Goal: Task Accomplishment & Management: Use online tool/utility

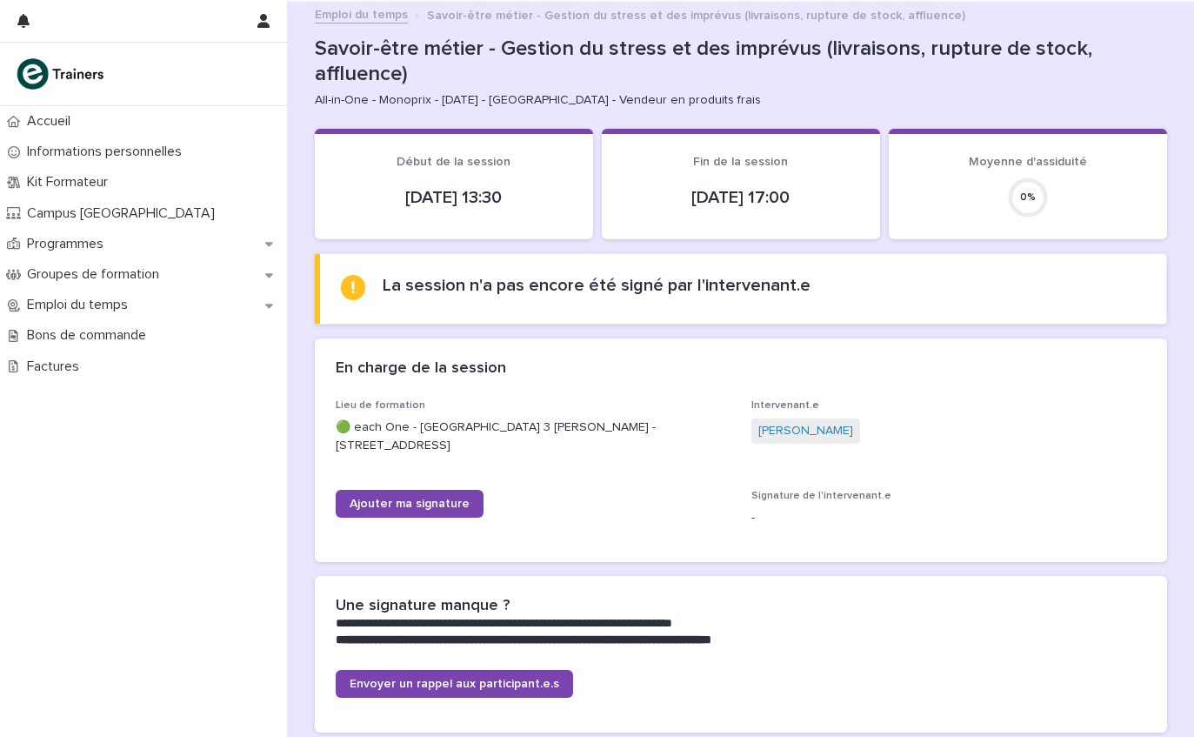
scroll to position [46, 0]
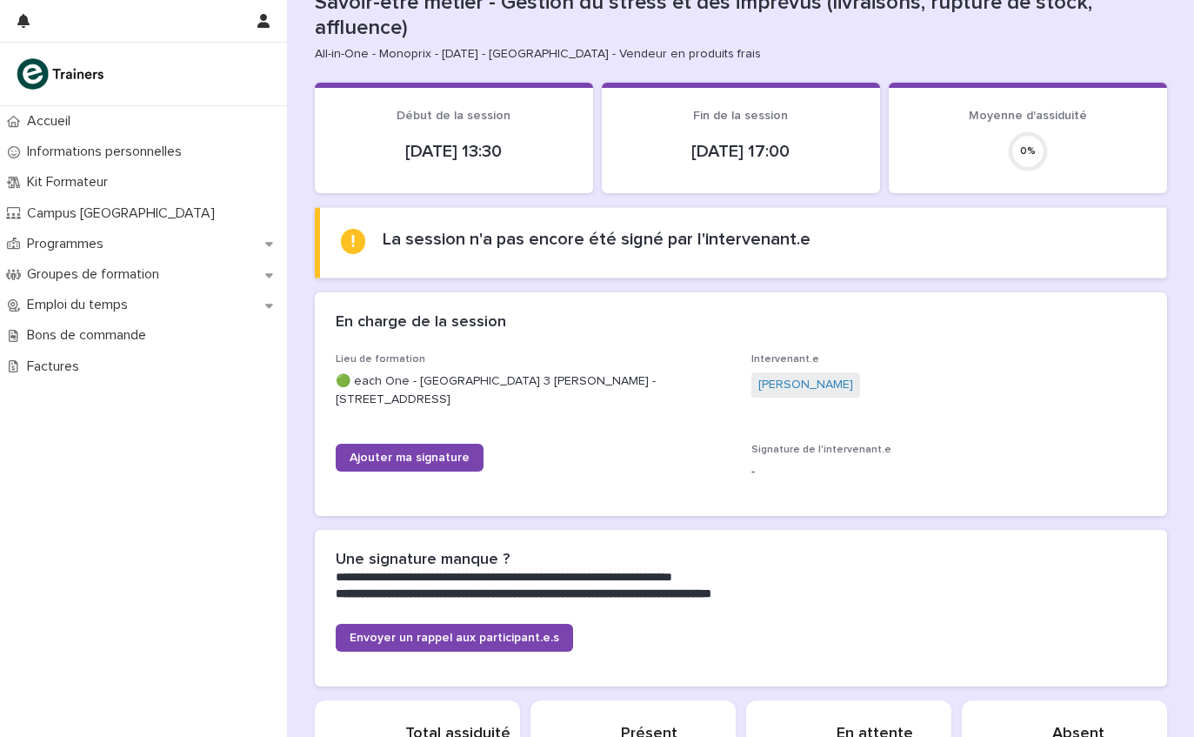
click at [439, 458] on link "Ajouter ma signature" at bounding box center [410, 458] width 148 height 28
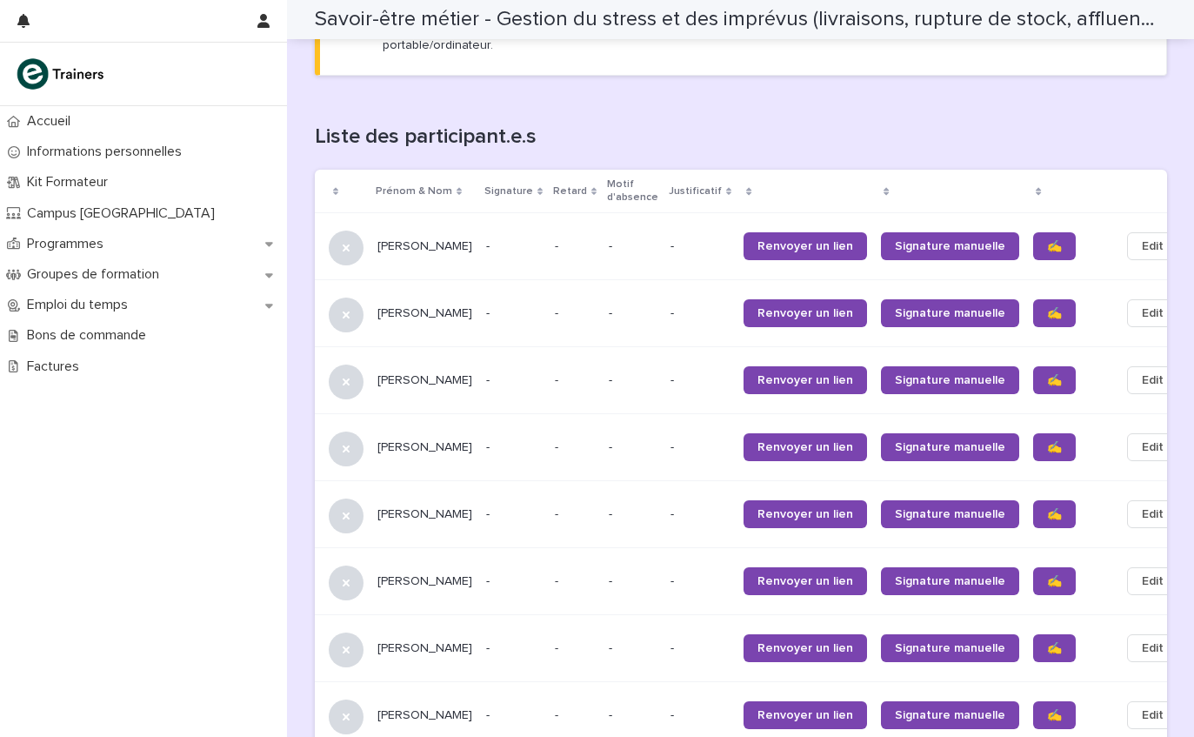
scroll to position [1044, 0]
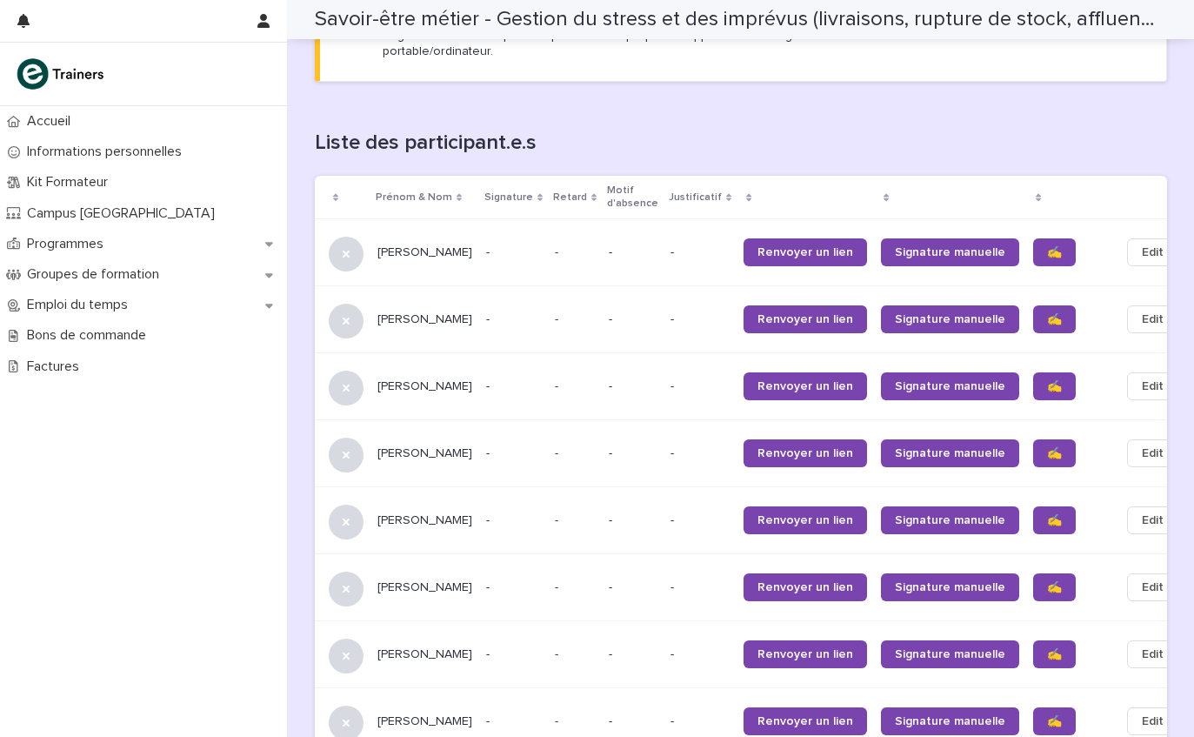
click at [1033, 238] on link "✍️" at bounding box center [1054, 252] width 43 height 28
click at [1033, 305] on link "✍️" at bounding box center [1054, 319] width 43 height 28
click at [1047, 380] on span "✍️" at bounding box center [1054, 386] width 15 height 12
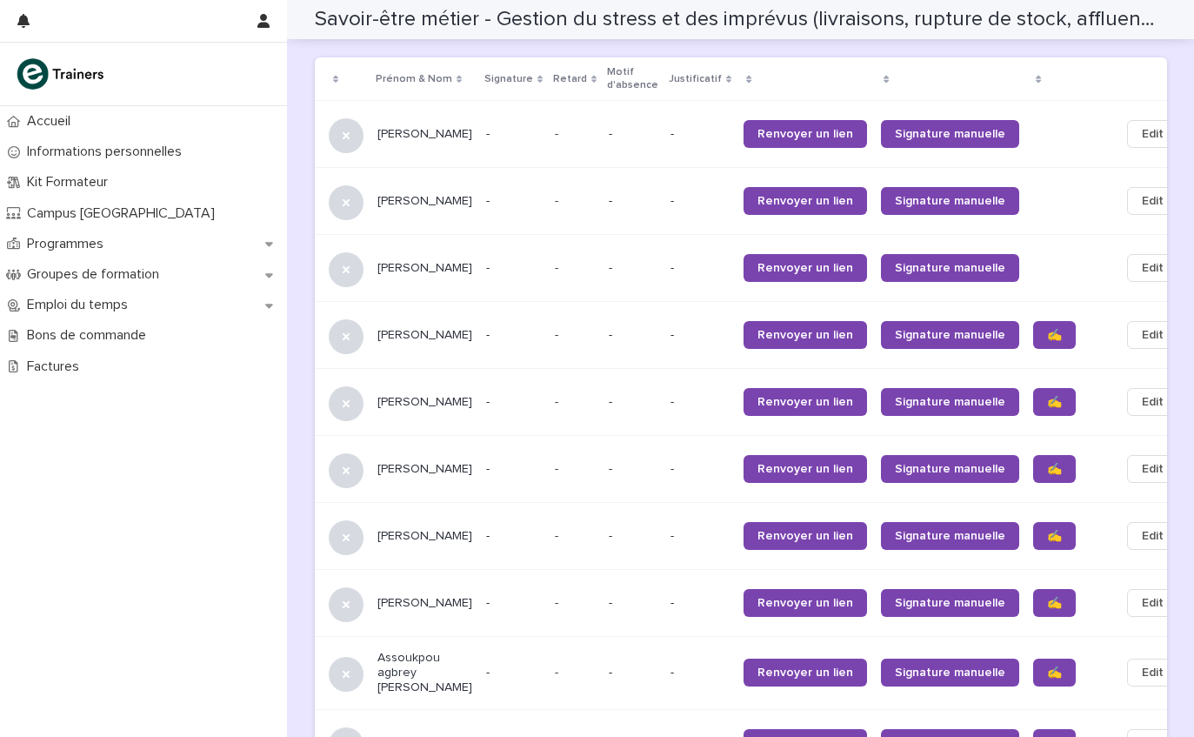
scroll to position [1177, 0]
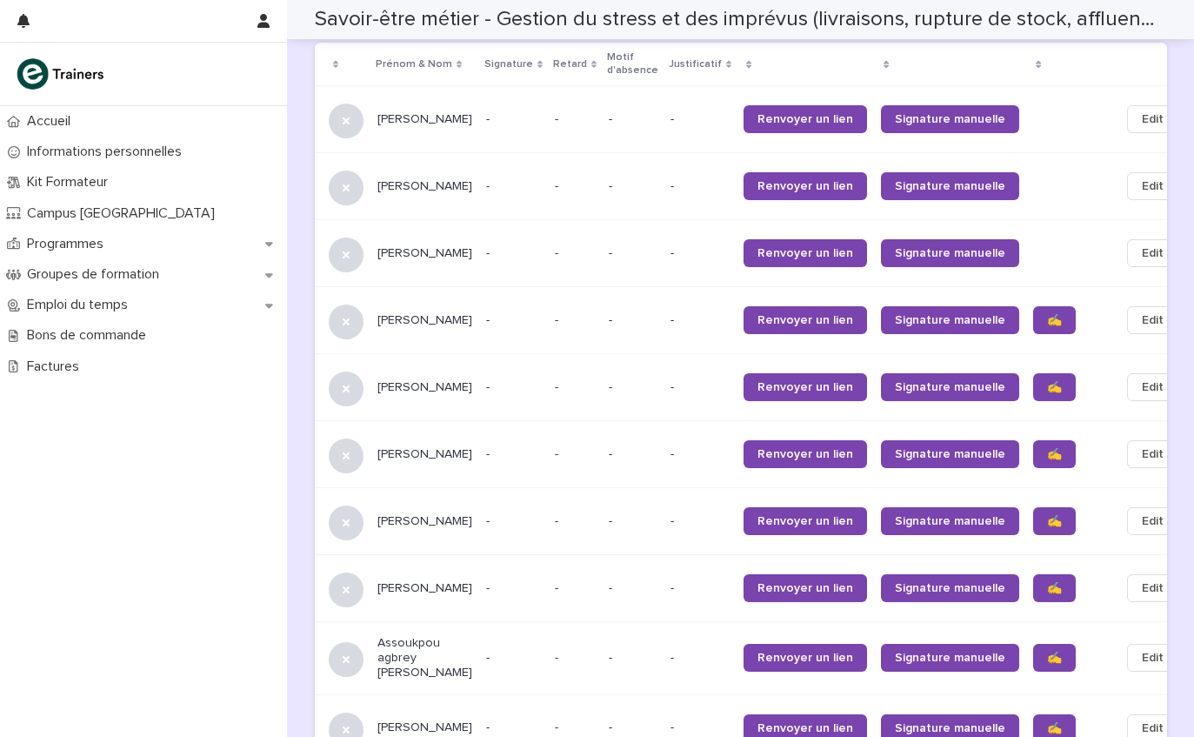
click at [1047, 381] on span "✍️" at bounding box center [1054, 387] width 15 height 12
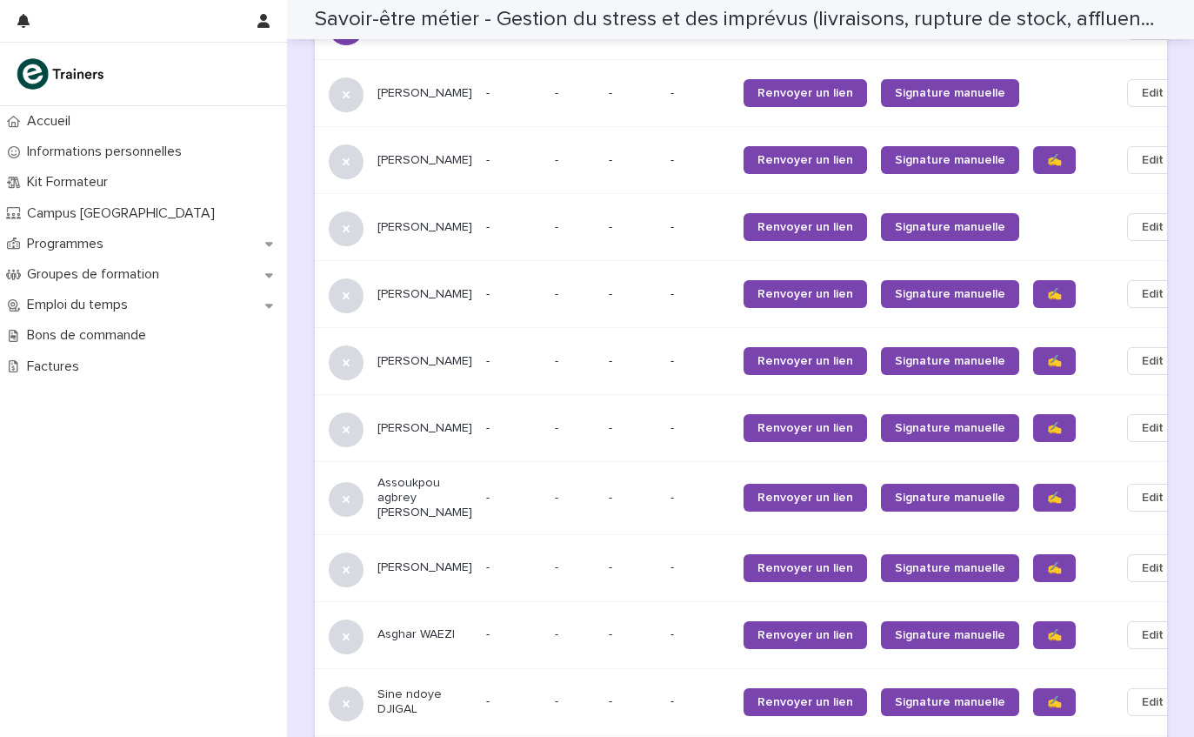
scroll to position [1338, 0]
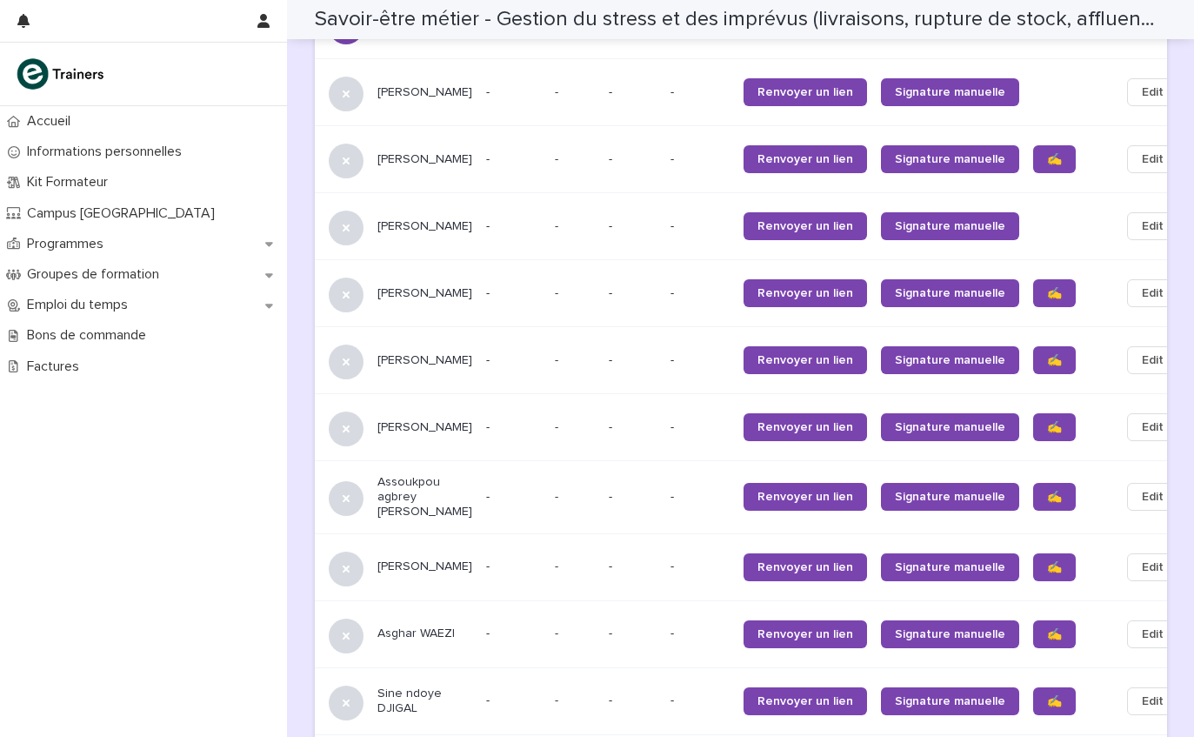
click at [1047, 287] on span "✍️" at bounding box center [1054, 293] width 15 height 12
click at [1033, 346] on link "✍️" at bounding box center [1054, 360] width 43 height 28
click at [1047, 421] on span "✍️" at bounding box center [1054, 427] width 15 height 12
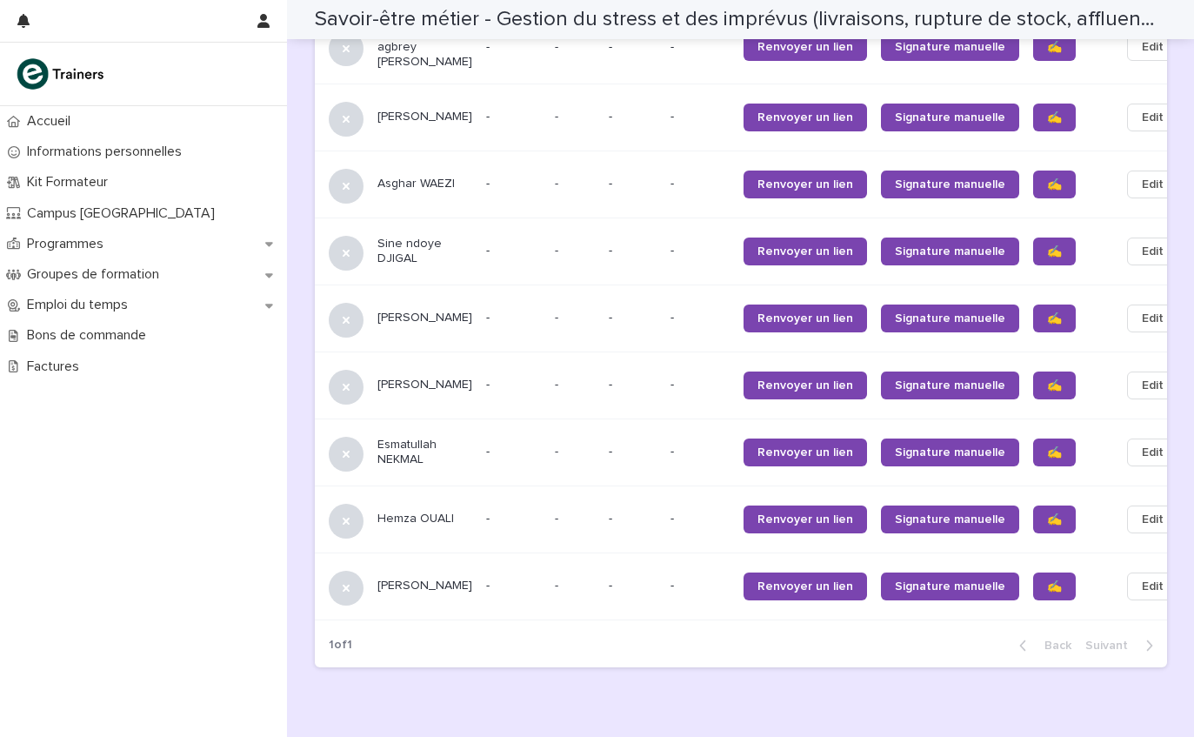
scroll to position [1786, 0]
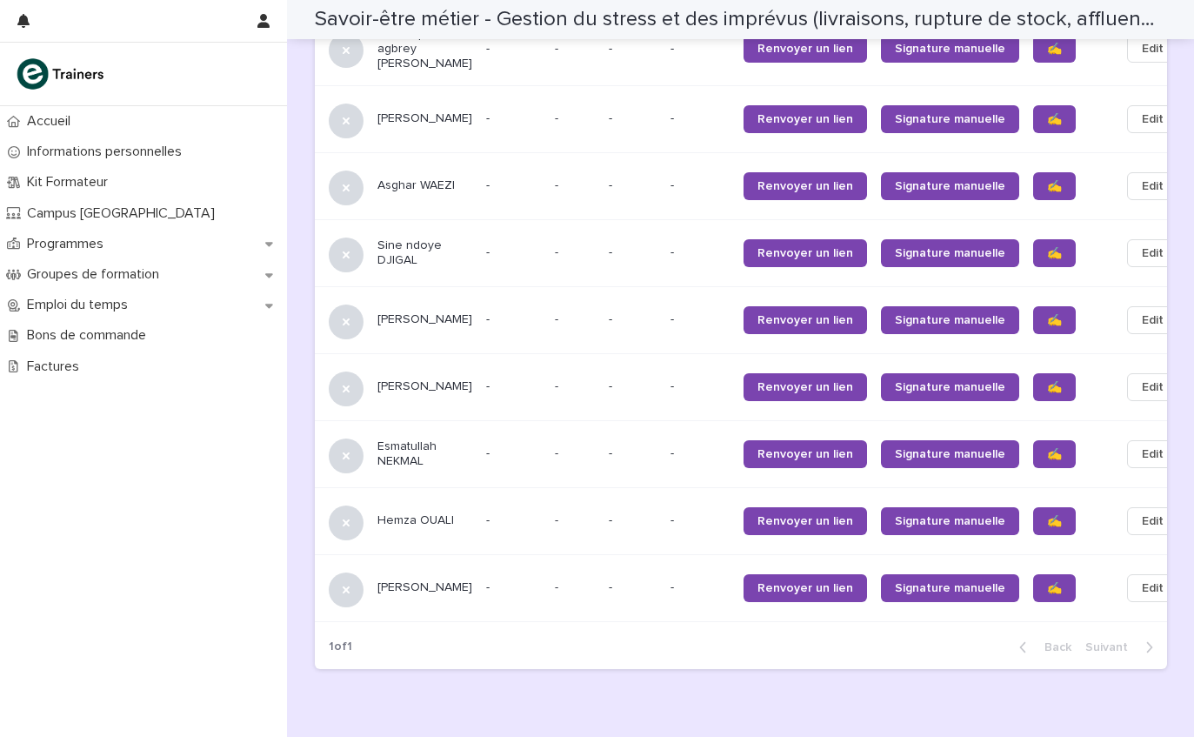
click at [1033, 574] on link "✍️" at bounding box center [1054, 588] width 43 height 28
click at [1047, 515] on span "✍️" at bounding box center [1054, 521] width 15 height 12
click at [1047, 448] on span "✍️" at bounding box center [1054, 454] width 15 height 12
click at [1033, 373] on link "✍️" at bounding box center [1054, 387] width 43 height 28
click at [1047, 247] on span "✍️" at bounding box center [1054, 253] width 15 height 12
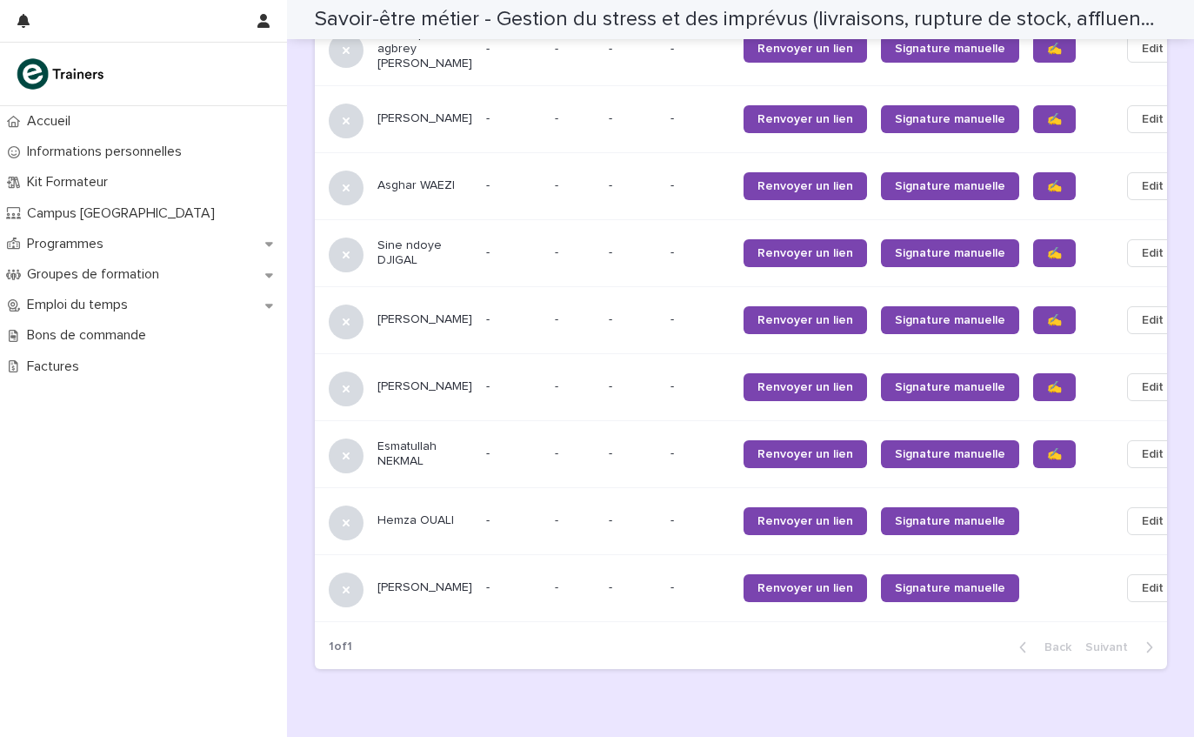
click at [1047, 180] on span "✍️" at bounding box center [1054, 186] width 15 height 12
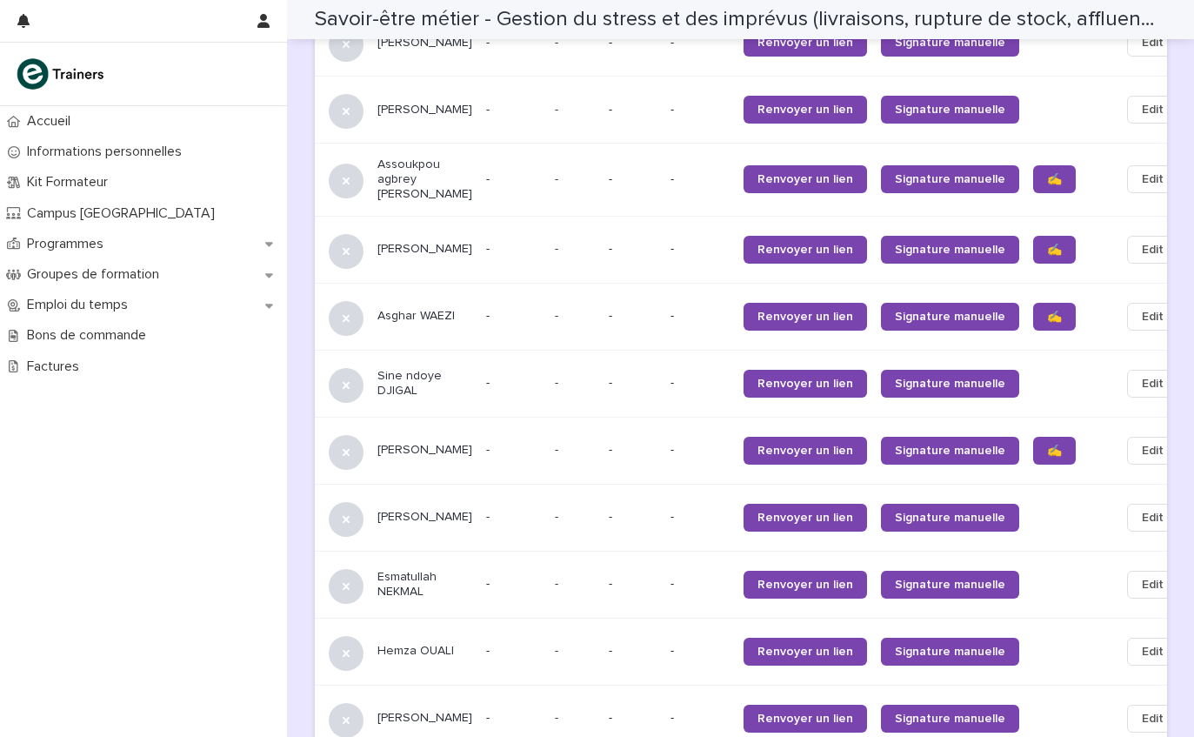
scroll to position [1656, 0]
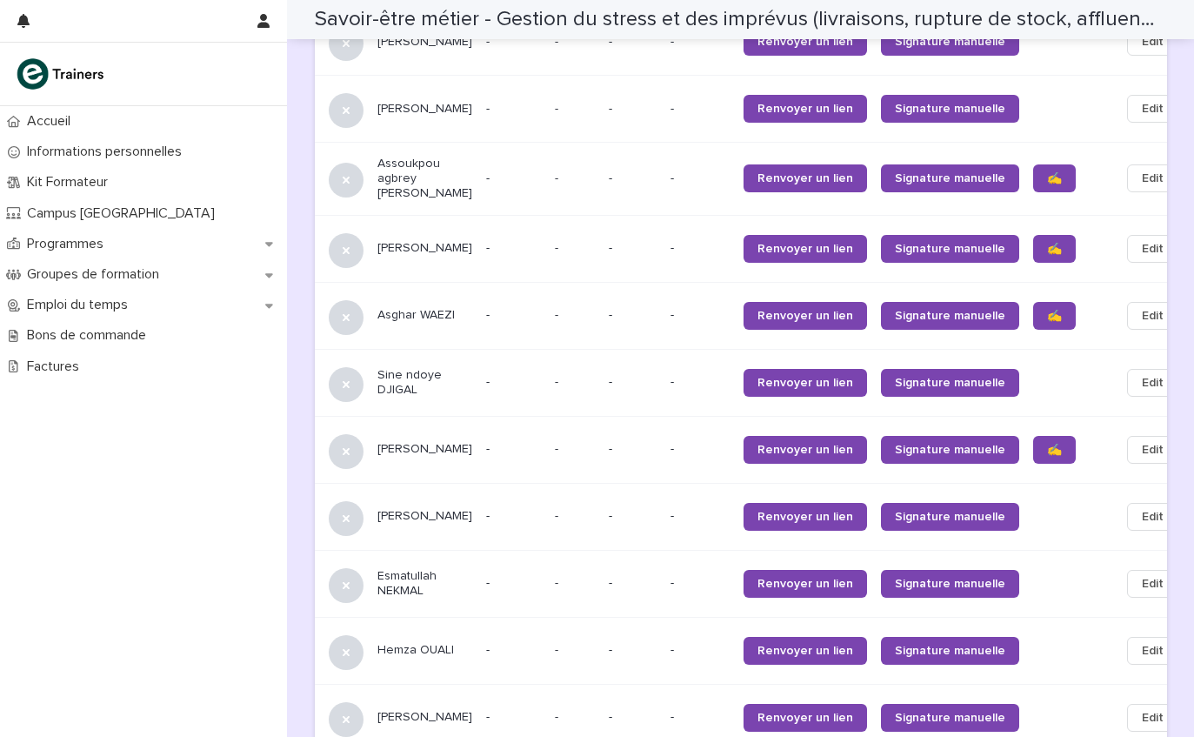
click at [1033, 235] on link "✍️" at bounding box center [1054, 249] width 43 height 28
click at [1047, 172] on span "✍️" at bounding box center [1054, 178] width 15 height 12
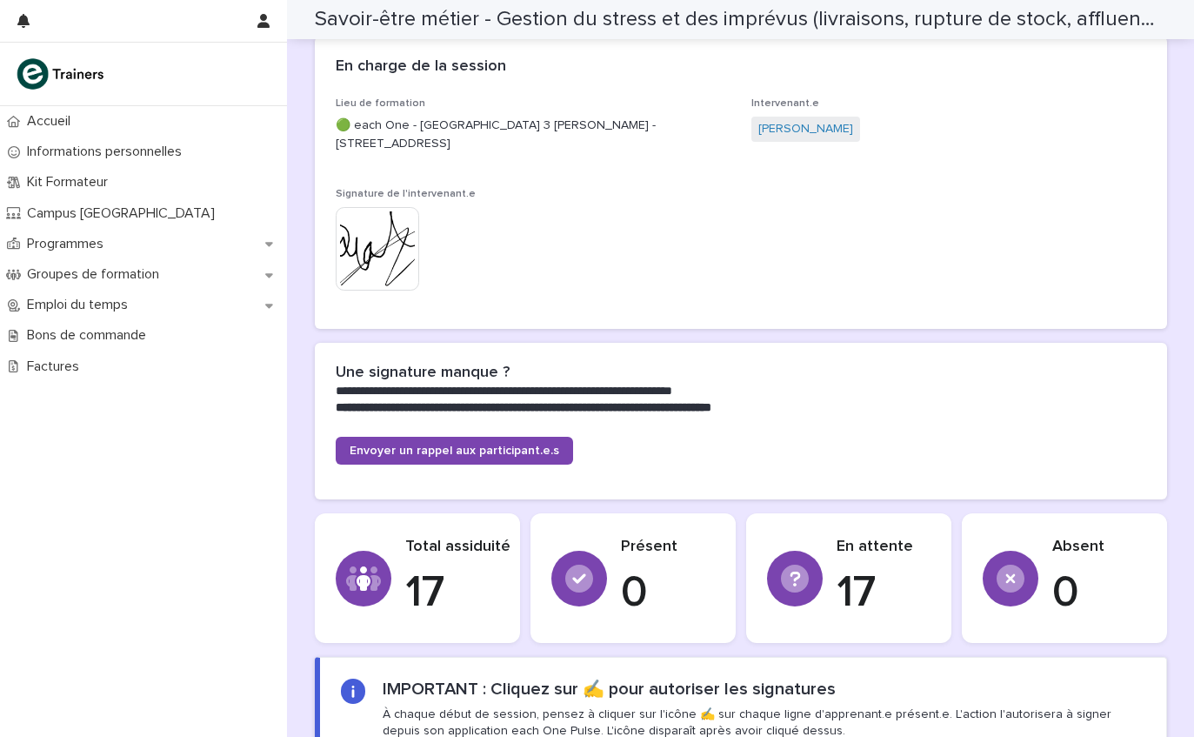
scroll to position [216, 0]
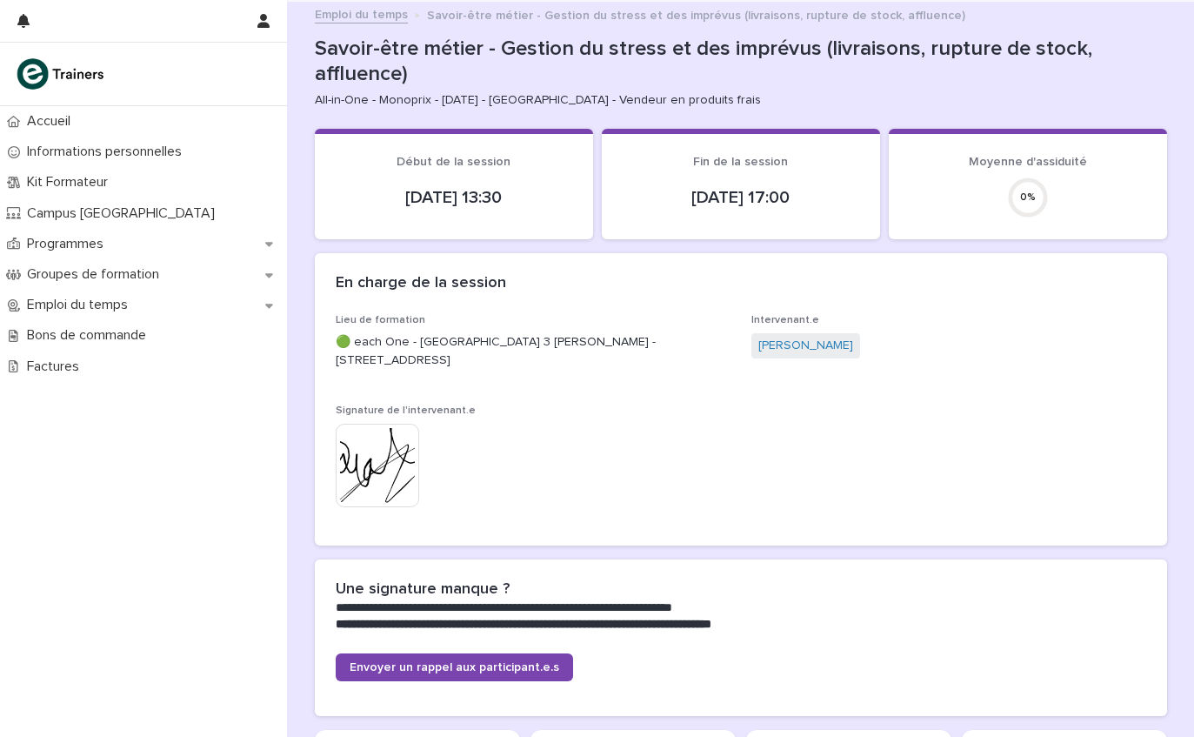
click at [61, 134] on div "Accueil" at bounding box center [143, 121] width 287 height 30
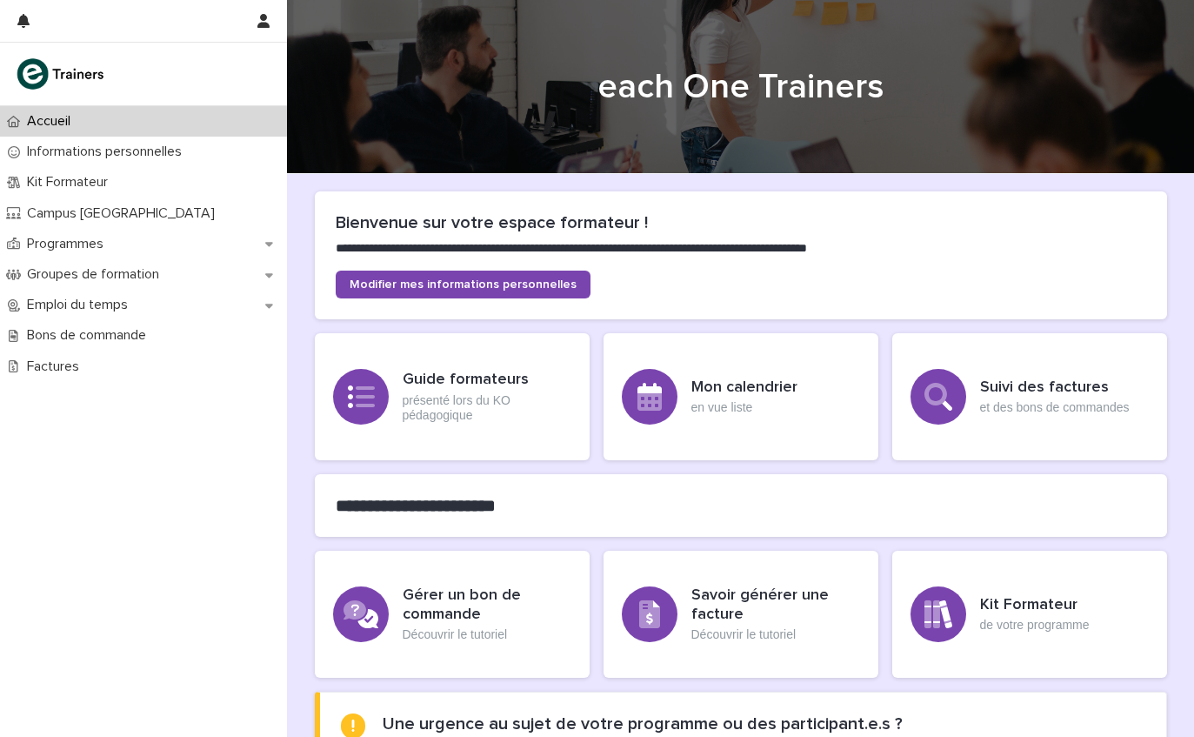
click at [67, 159] on p "Informations personnelles" at bounding box center [108, 152] width 176 height 17
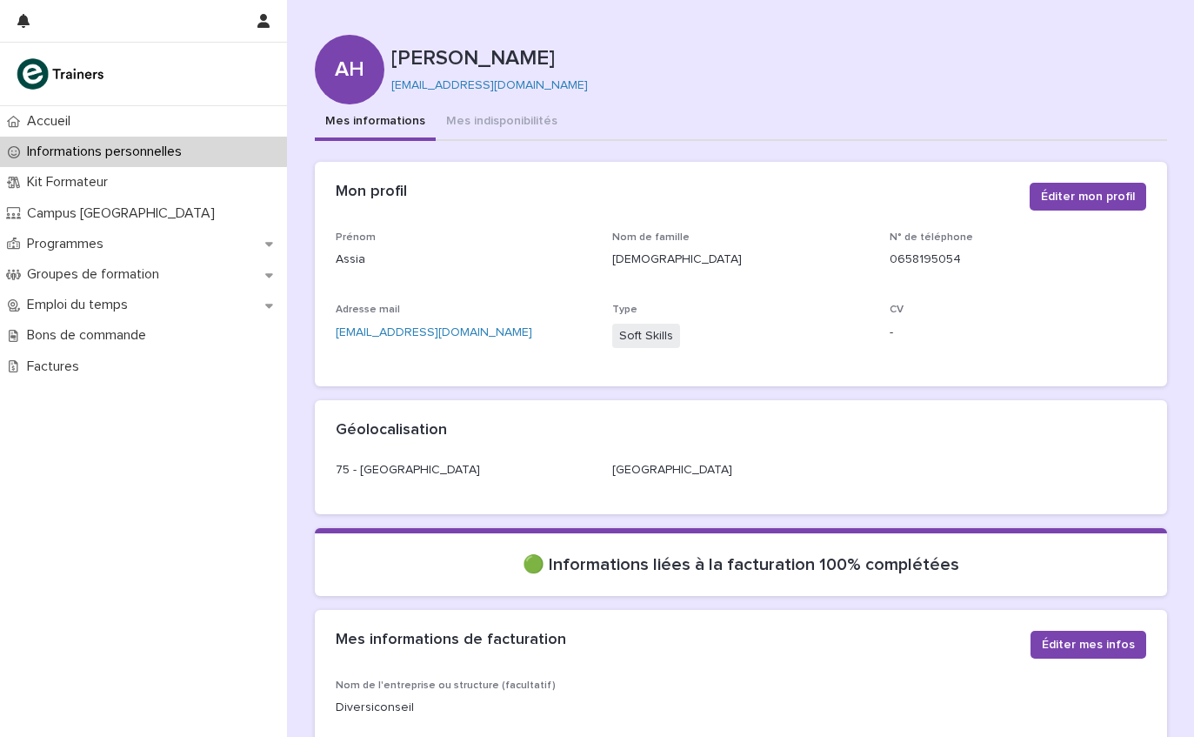
click at [63, 244] on p "Programmes" at bounding box center [68, 244] width 97 height 17
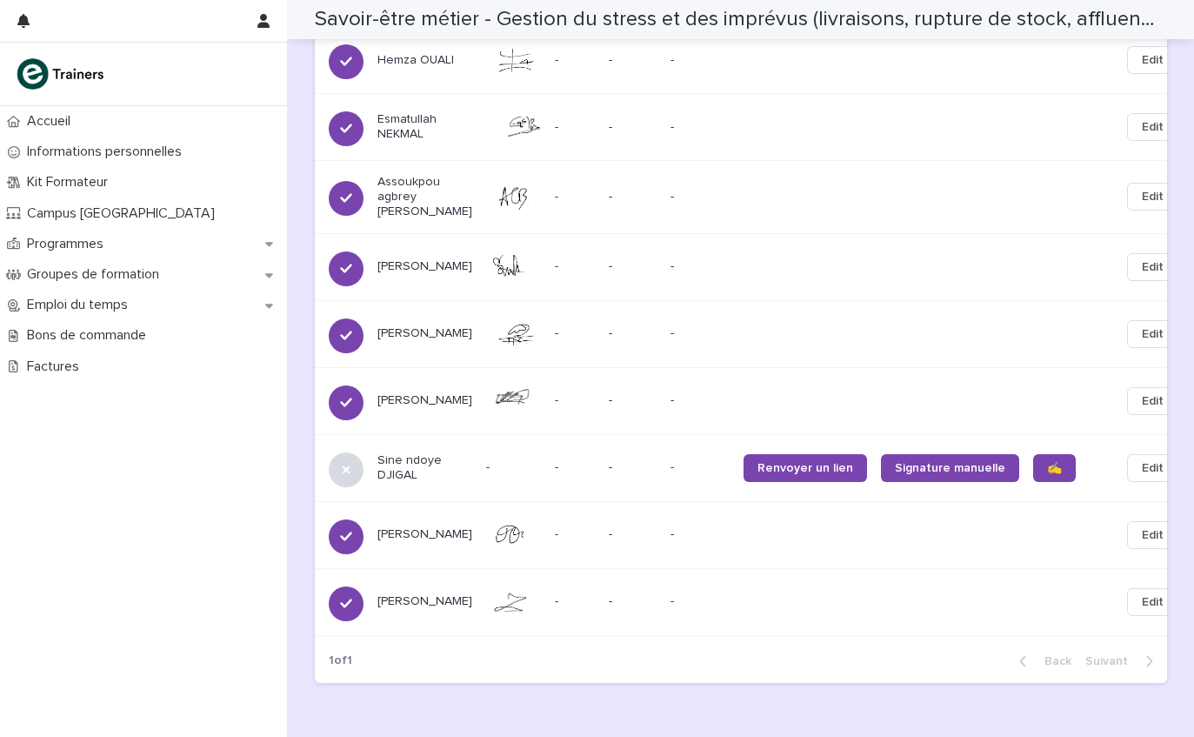
scroll to position [1768, 0]
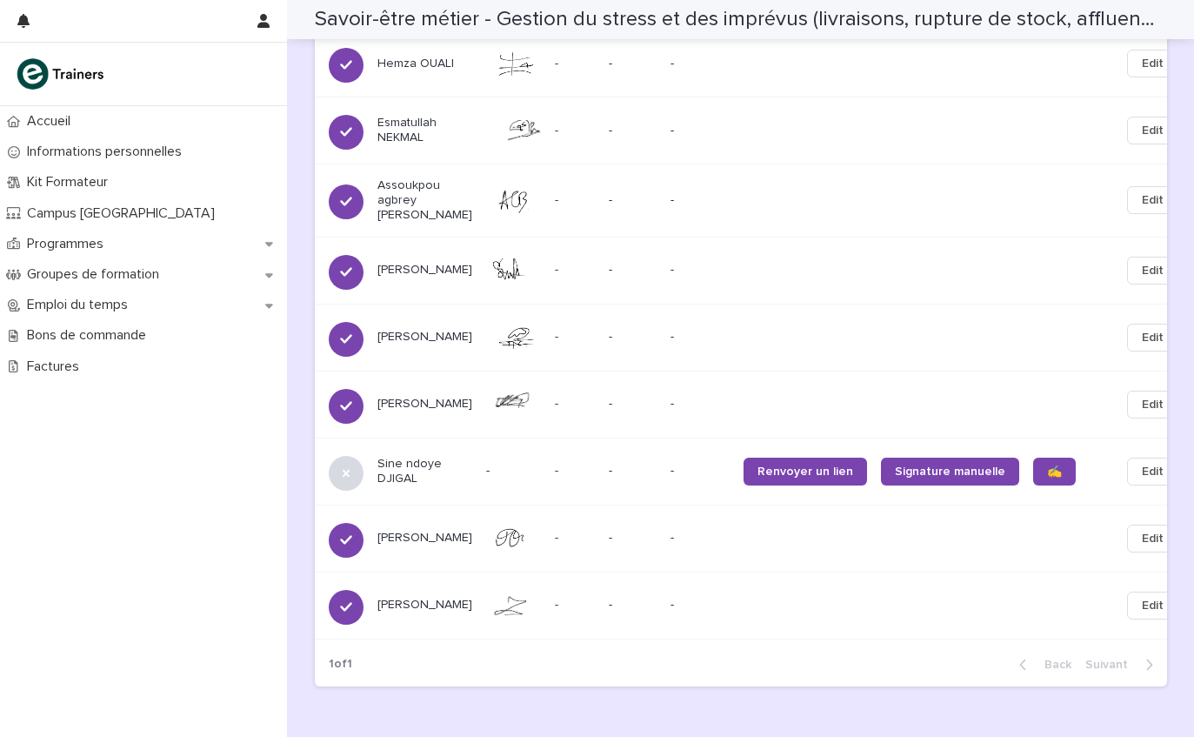
click at [1047, 465] on span "✍️" at bounding box center [1054, 471] width 15 height 12
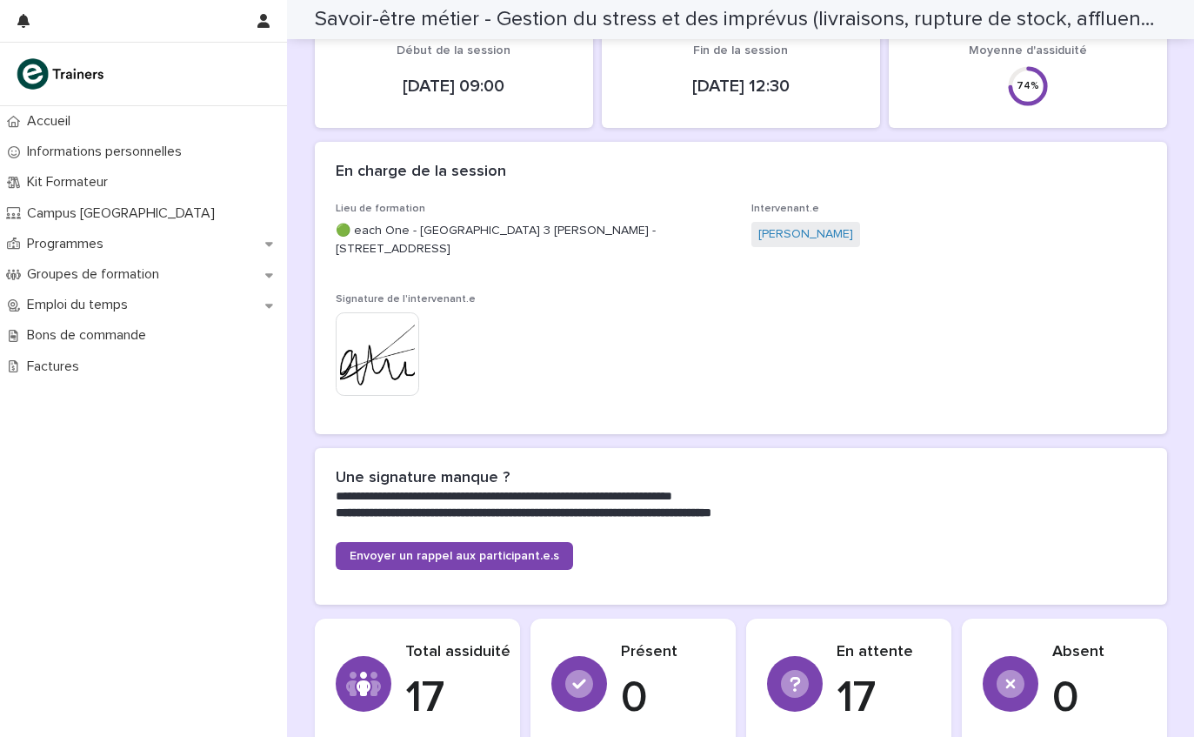
scroll to position [110, 0]
